Goal: Use online tool/utility: Utilize a website feature to perform a specific function

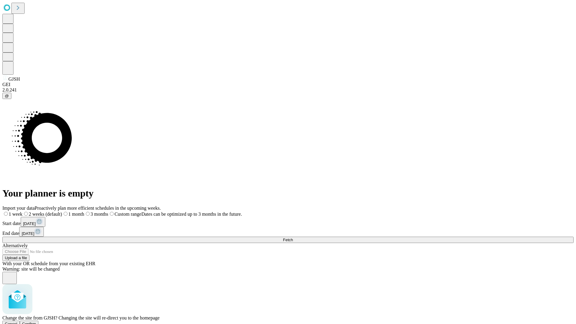
click at [36, 322] on span "Confirm" at bounding box center [29, 324] width 14 height 4
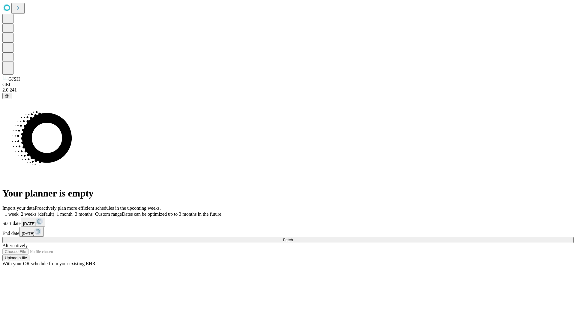
click at [73, 211] on label "1 month" at bounding box center [63, 213] width 18 height 5
click at [293, 238] on span "Fetch" at bounding box center [288, 240] width 10 height 4
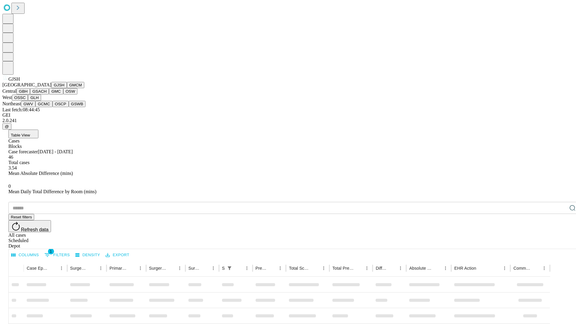
click at [67, 88] on button "GMCM" at bounding box center [75, 85] width 17 height 6
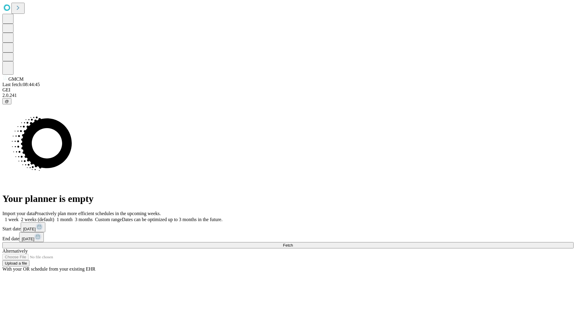
click at [73, 217] on label "1 month" at bounding box center [63, 219] width 18 height 5
click at [293, 243] on span "Fetch" at bounding box center [288, 245] width 10 height 4
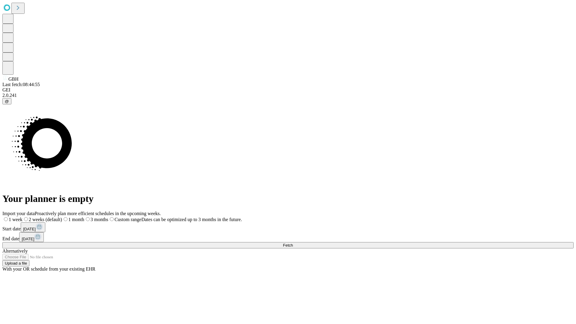
click at [84, 217] on label "1 month" at bounding box center [73, 219] width 22 height 5
click at [293, 243] on span "Fetch" at bounding box center [288, 245] width 10 height 4
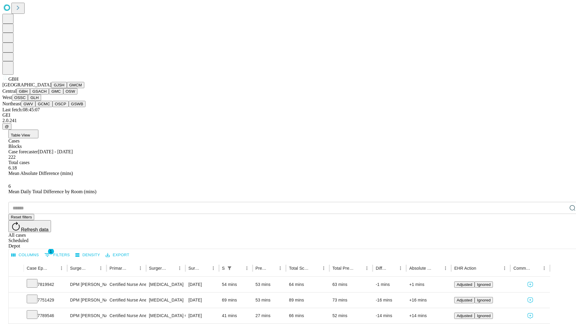
click at [46, 94] on button "GSACH" at bounding box center [39, 91] width 19 height 6
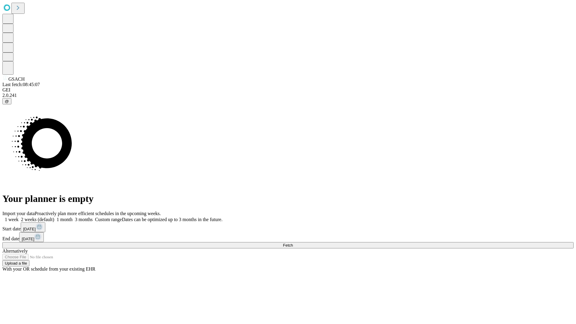
click at [73, 217] on label "1 month" at bounding box center [63, 219] width 18 height 5
click at [293, 243] on span "Fetch" at bounding box center [288, 245] width 10 height 4
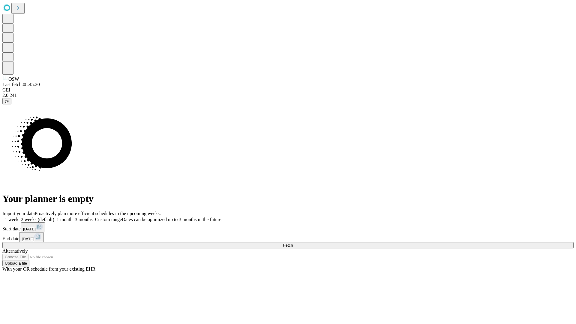
click at [73, 217] on label "1 month" at bounding box center [63, 219] width 18 height 5
click at [293, 243] on span "Fetch" at bounding box center [288, 245] width 10 height 4
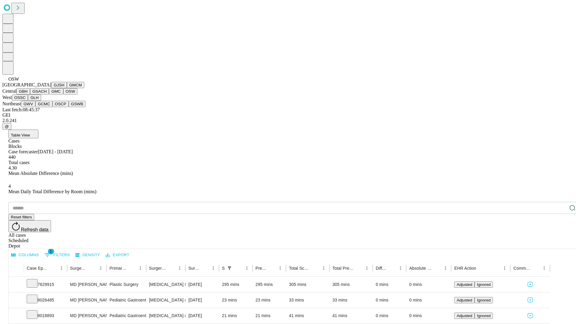
click at [28, 101] on button "OSSC" at bounding box center [20, 97] width 16 height 6
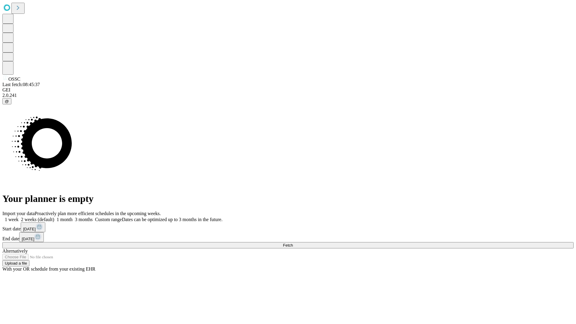
click at [73, 217] on label "1 month" at bounding box center [63, 219] width 18 height 5
click at [293, 243] on span "Fetch" at bounding box center [288, 245] width 10 height 4
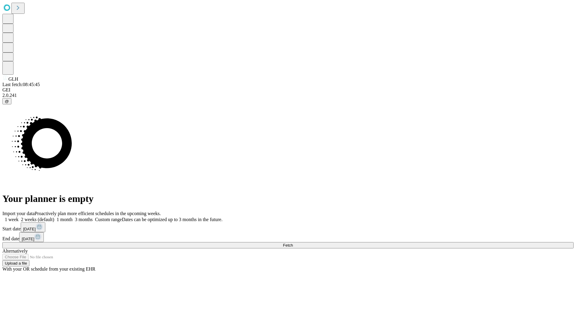
click at [73, 217] on label "1 month" at bounding box center [63, 219] width 18 height 5
click at [293, 243] on span "Fetch" at bounding box center [288, 245] width 10 height 4
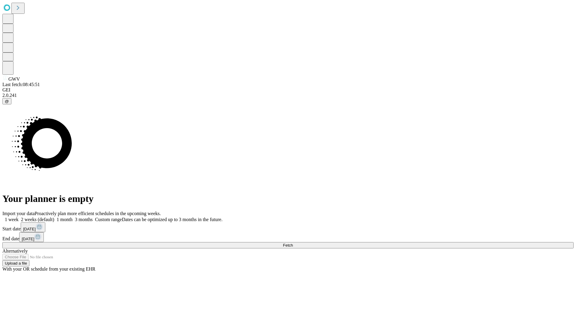
click at [73, 217] on label "1 month" at bounding box center [63, 219] width 18 height 5
click at [293, 243] on span "Fetch" at bounding box center [288, 245] width 10 height 4
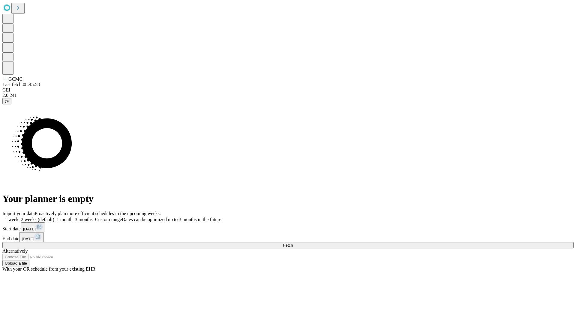
click at [293, 243] on span "Fetch" at bounding box center [288, 245] width 10 height 4
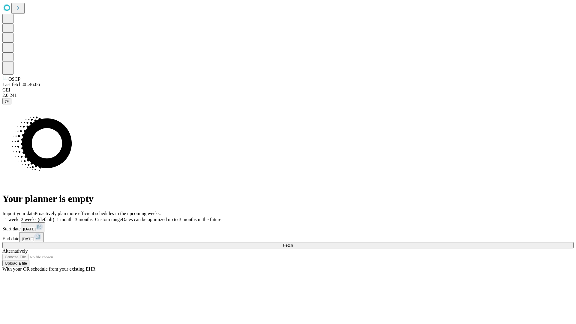
click at [73, 217] on label "1 month" at bounding box center [63, 219] width 18 height 5
click at [293, 243] on span "Fetch" at bounding box center [288, 245] width 10 height 4
